Goal: Browse casually

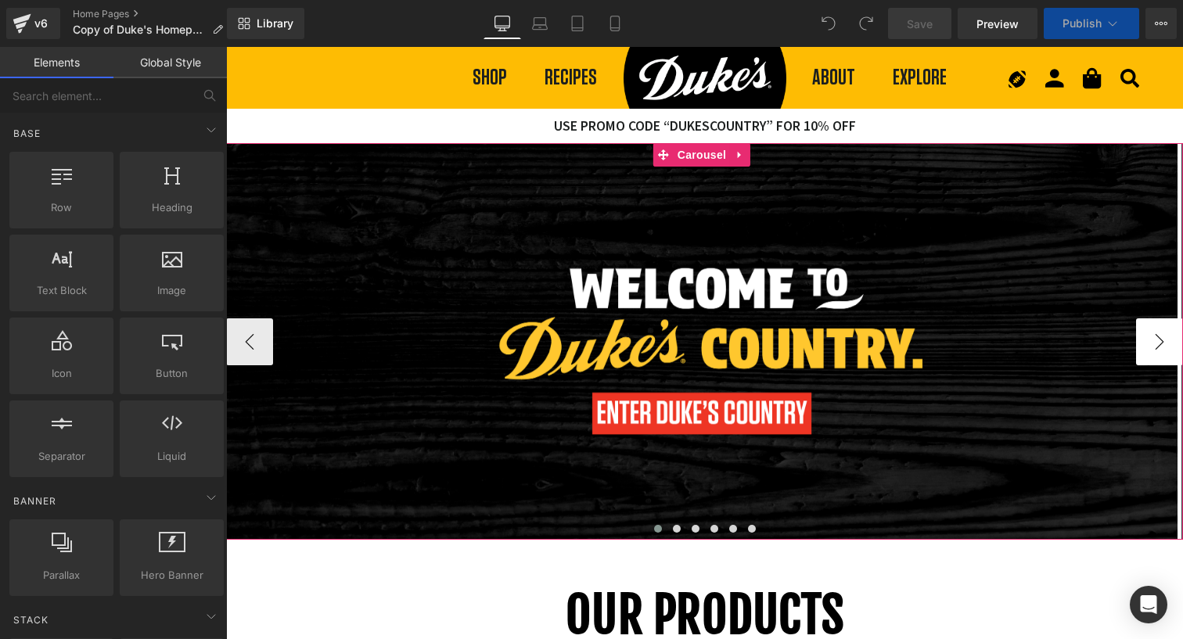
click at [1155, 330] on button "›" at bounding box center [1160, 342] width 47 height 47
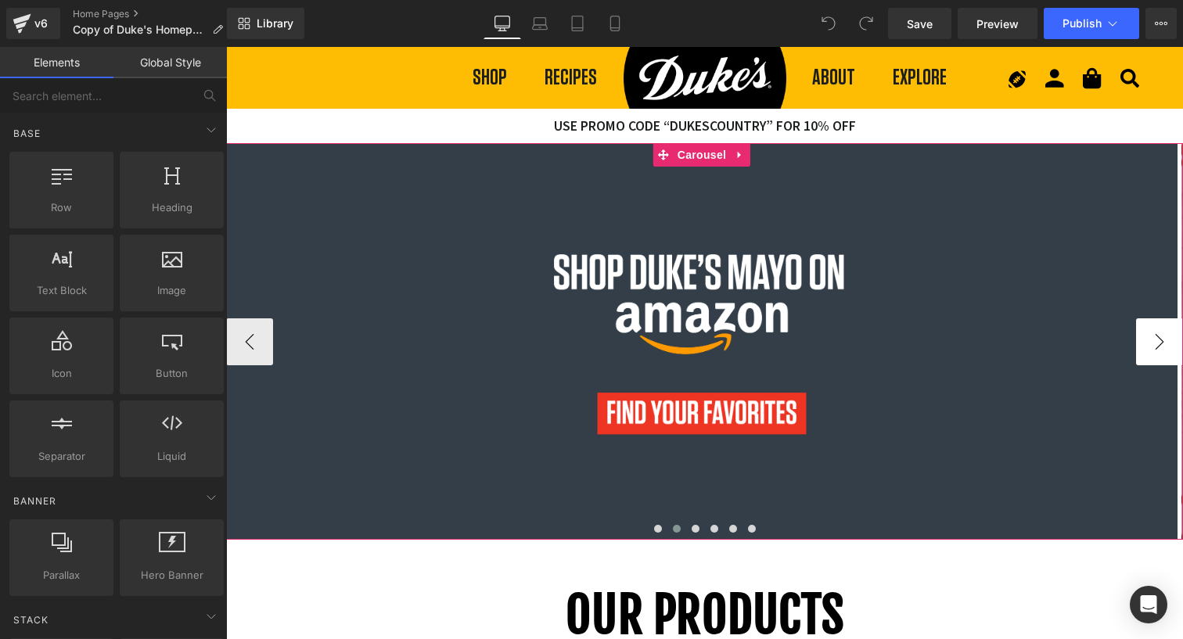
click at [1155, 330] on button "›" at bounding box center [1160, 342] width 47 height 47
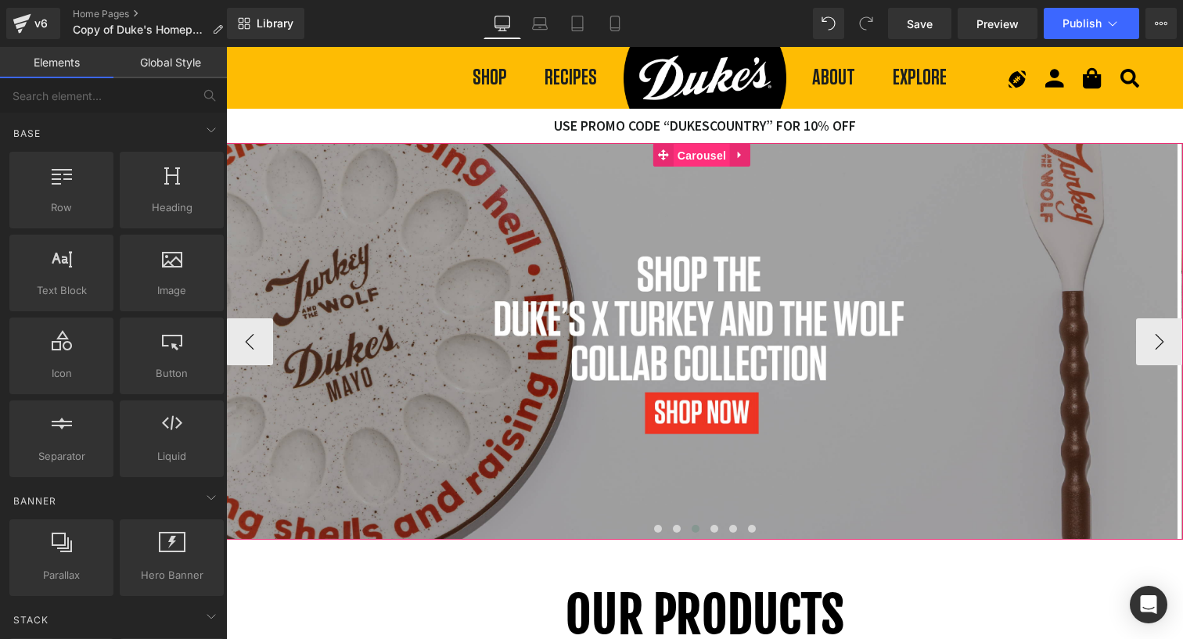
click at [697, 153] on span "Carousel" at bounding box center [702, 155] width 56 height 23
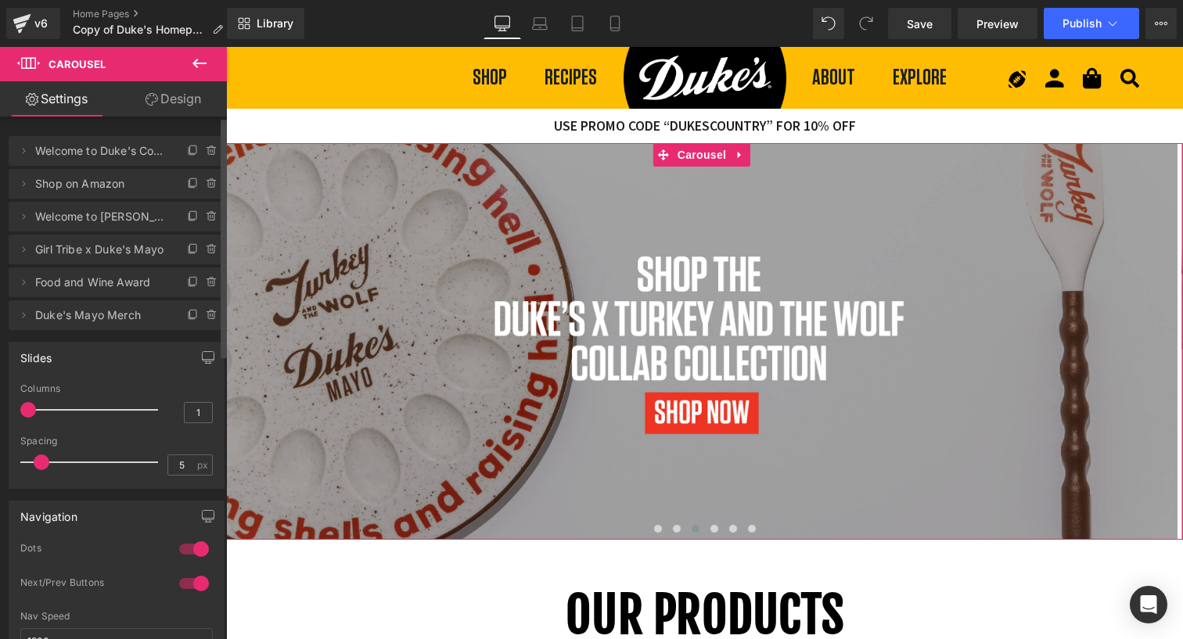
click at [95, 287] on span "Food and Wine Award" at bounding box center [100, 283] width 131 height 30
click at [109, 279] on span "Food and Wine Award" at bounding box center [100, 283] width 131 height 30
click at [24, 286] on icon at bounding box center [23, 282] width 13 height 13
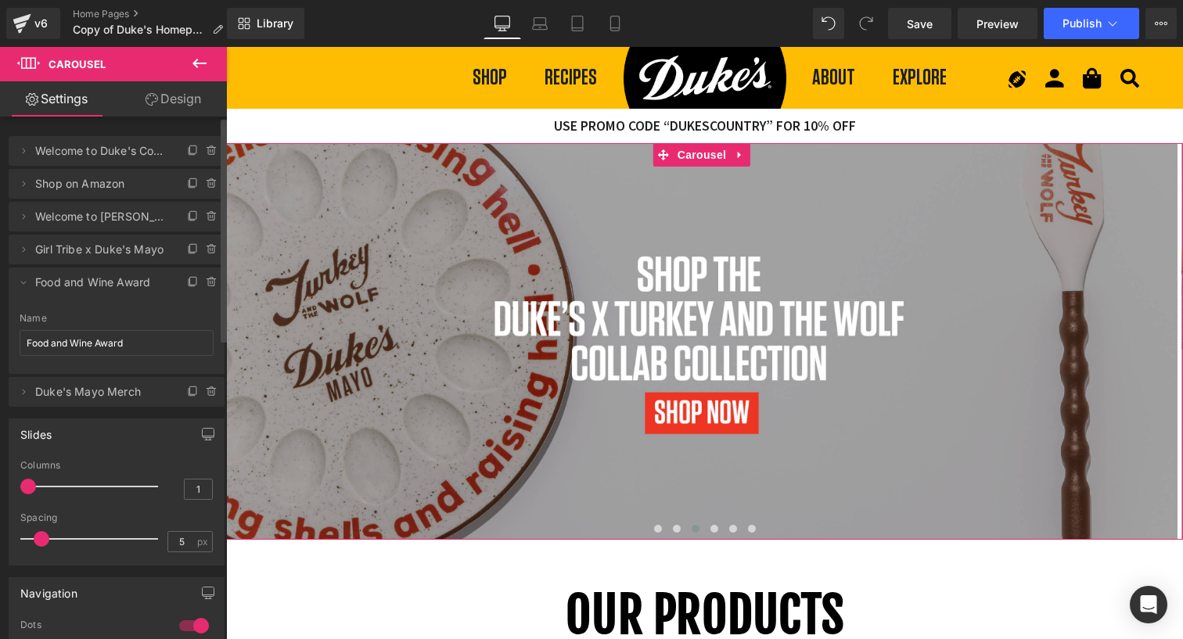
click at [118, 274] on span "Food and Wine Award" at bounding box center [100, 283] width 131 height 30
click at [1160, 340] on button "›" at bounding box center [1160, 342] width 47 height 47
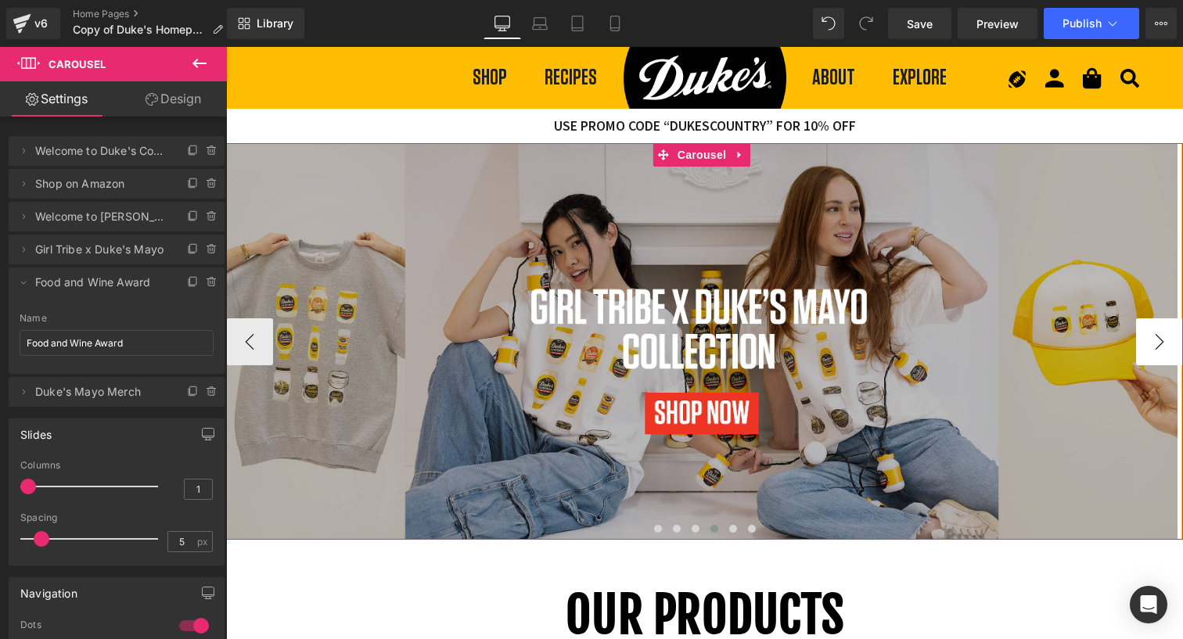
click at [1160, 340] on button "›" at bounding box center [1160, 342] width 47 height 47
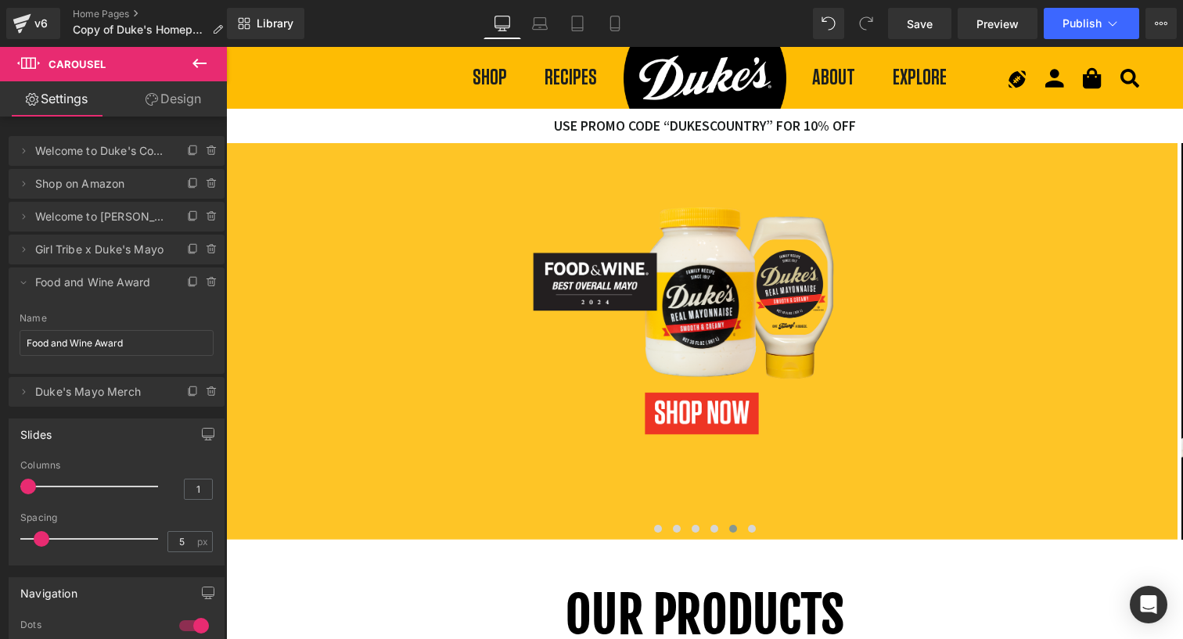
click at [762, 20] on div "Library Desktop Desktop Laptop Tablet Mobile Save Preview Publish Scheduled Vie…" at bounding box center [705, 23] width 956 height 31
